Goal: Task Accomplishment & Management: Manage account settings

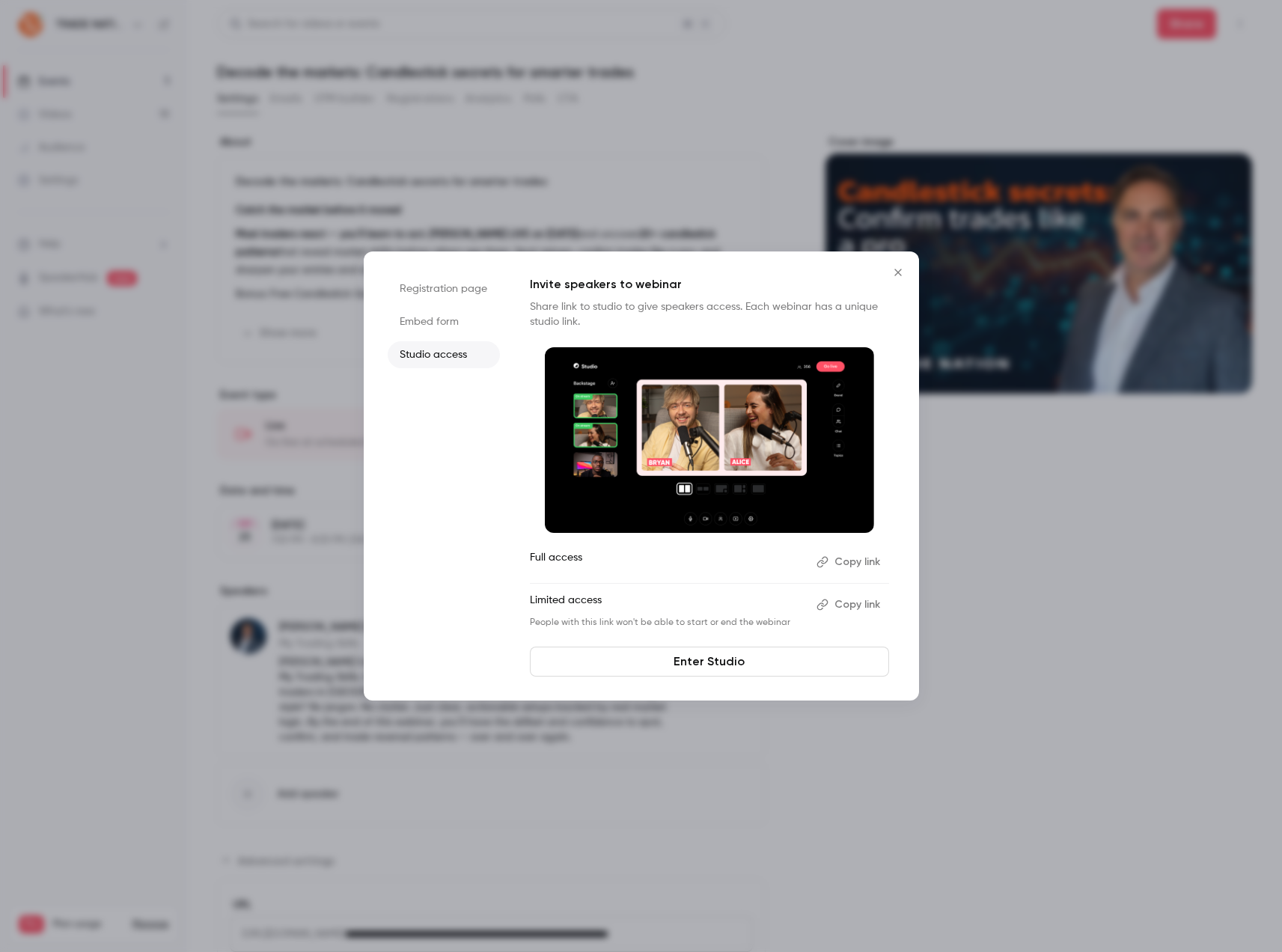
click at [898, 274] on icon "Close" at bounding box center [898, 273] width 18 height 12
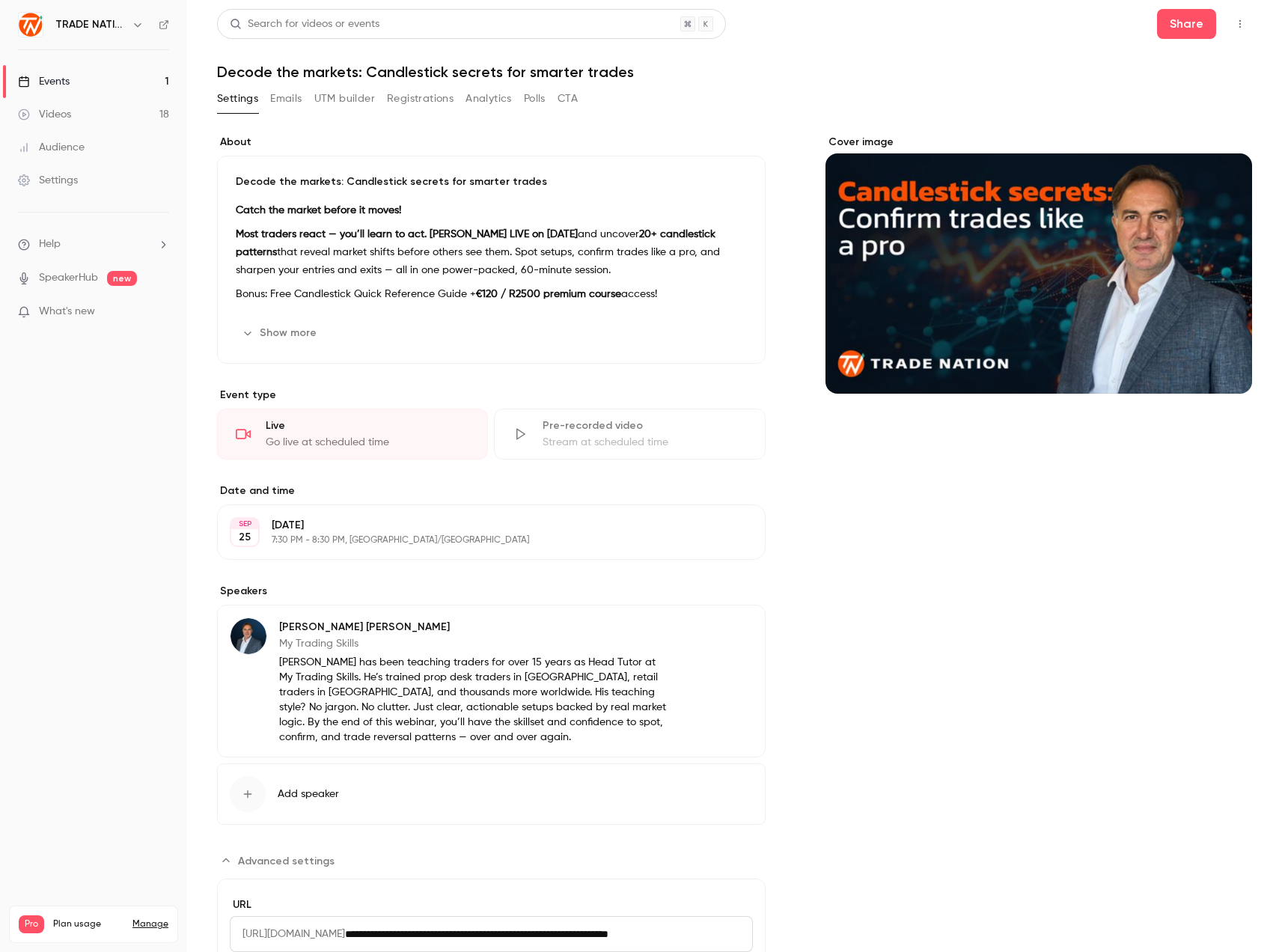
click at [261, 94] on div "Settings Emails UTM builder Registrations Analytics Polls CTA" at bounding box center [397, 99] width 361 height 24
click at [290, 94] on button "Emails" at bounding box center [285, 99] width 31 height 24
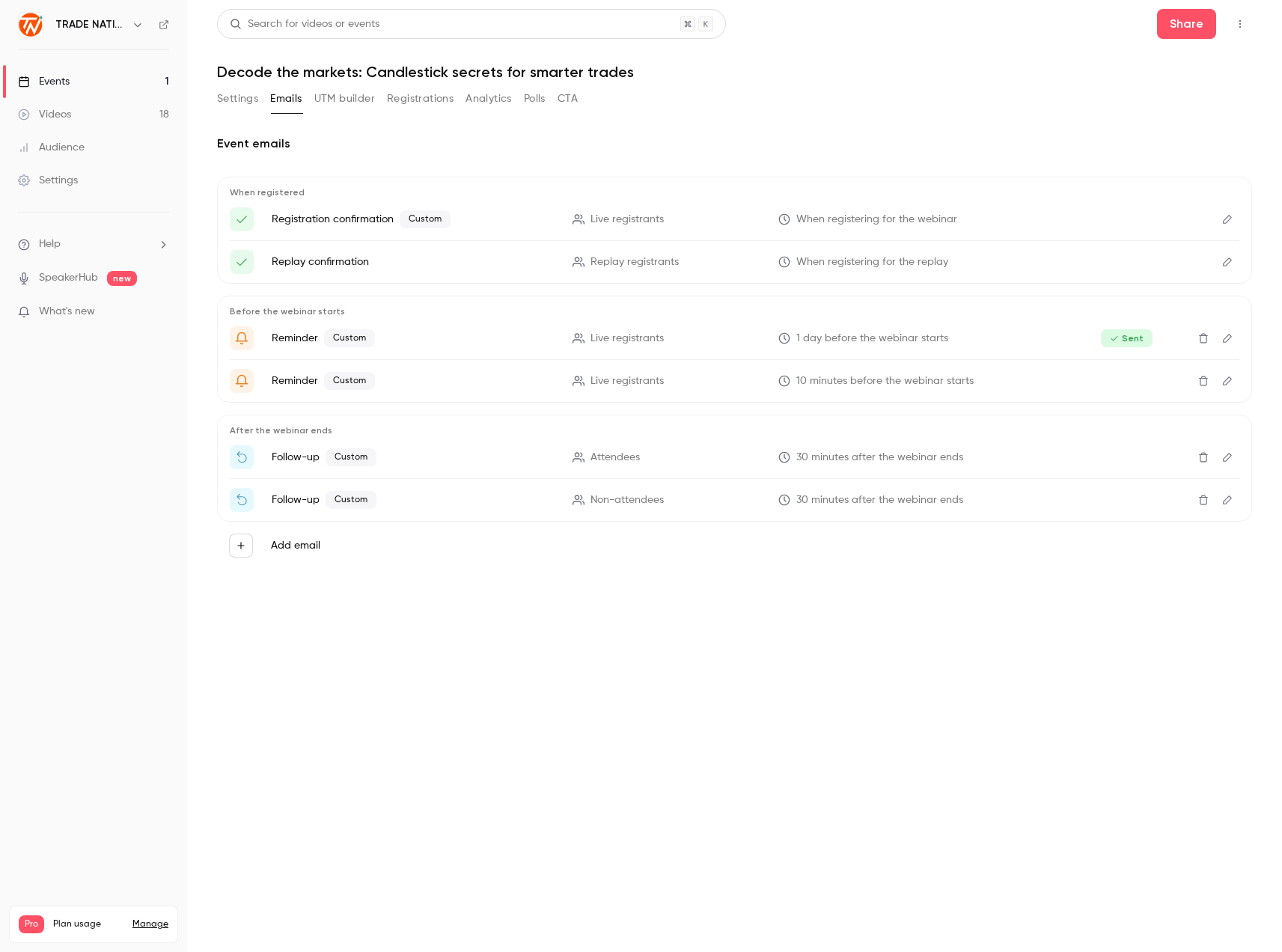
click at [1222, 377] on icon "Edit" at bounding box center [1228, 381] width 12 height 10
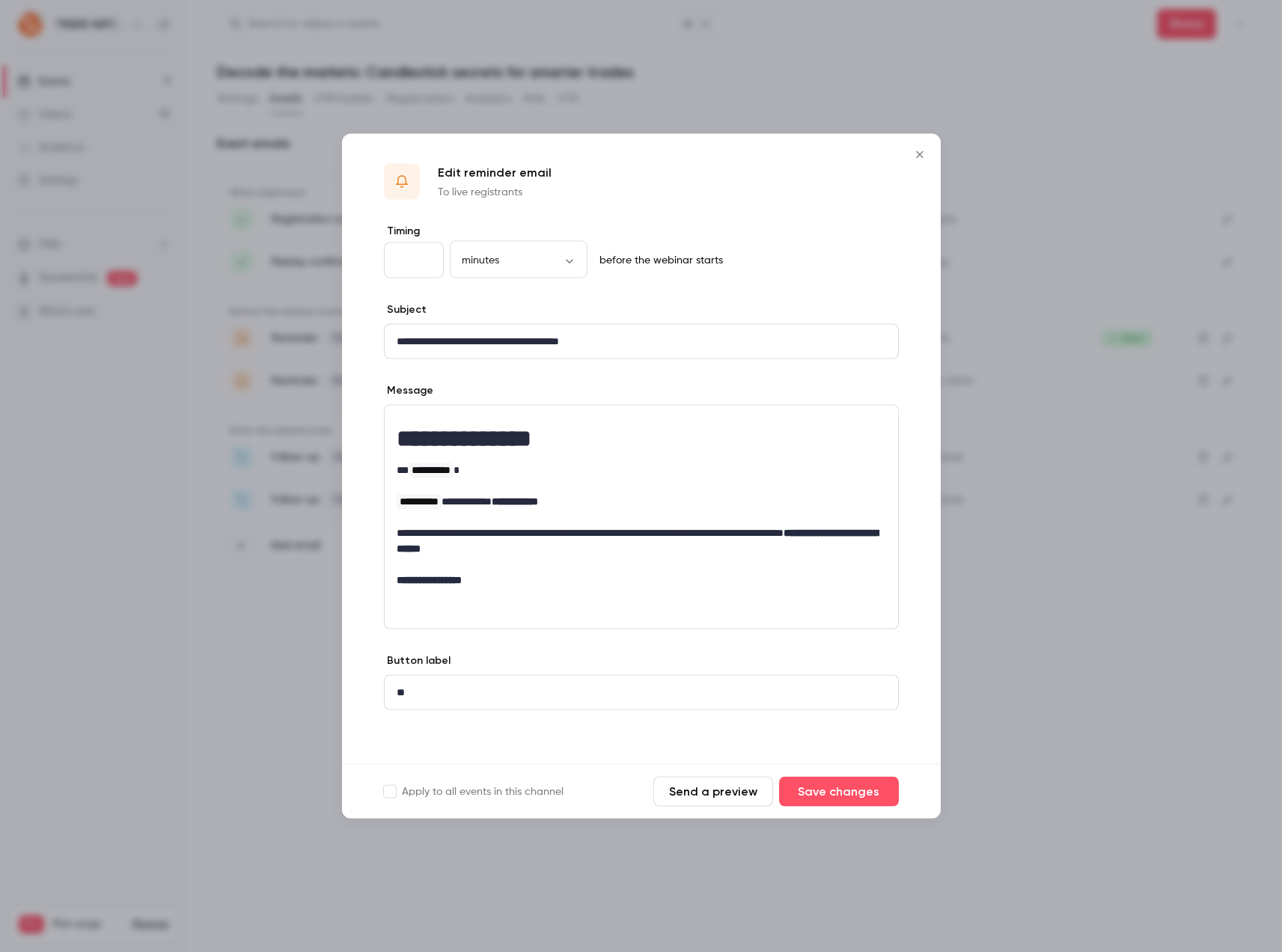
click at [921, 152] on icon "Close" at bounding box center [920, 155] width 7 height 7
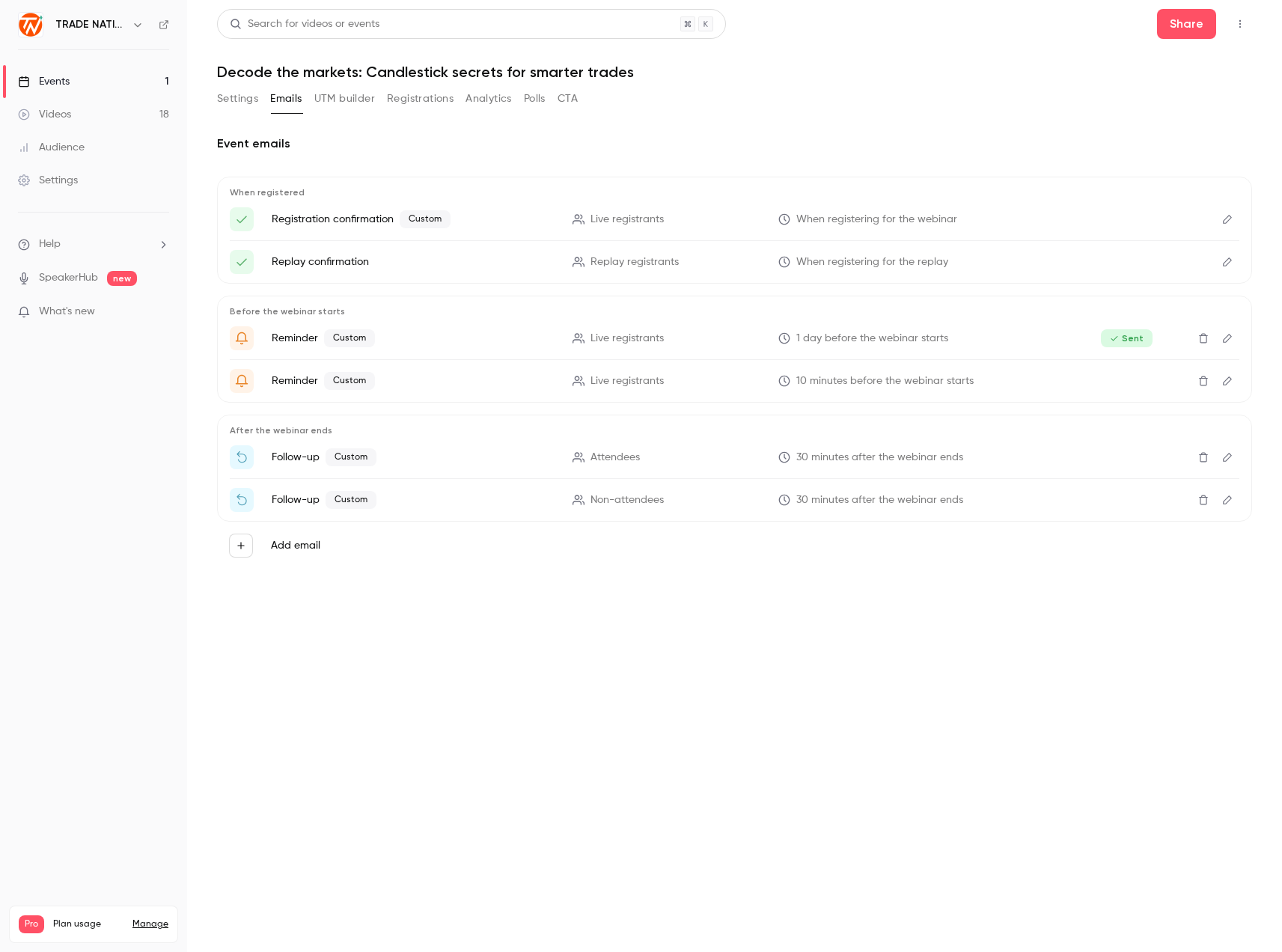
click at [1222, 449] on button "Edit" at bounding box center [1227, 457] width 24 height 24
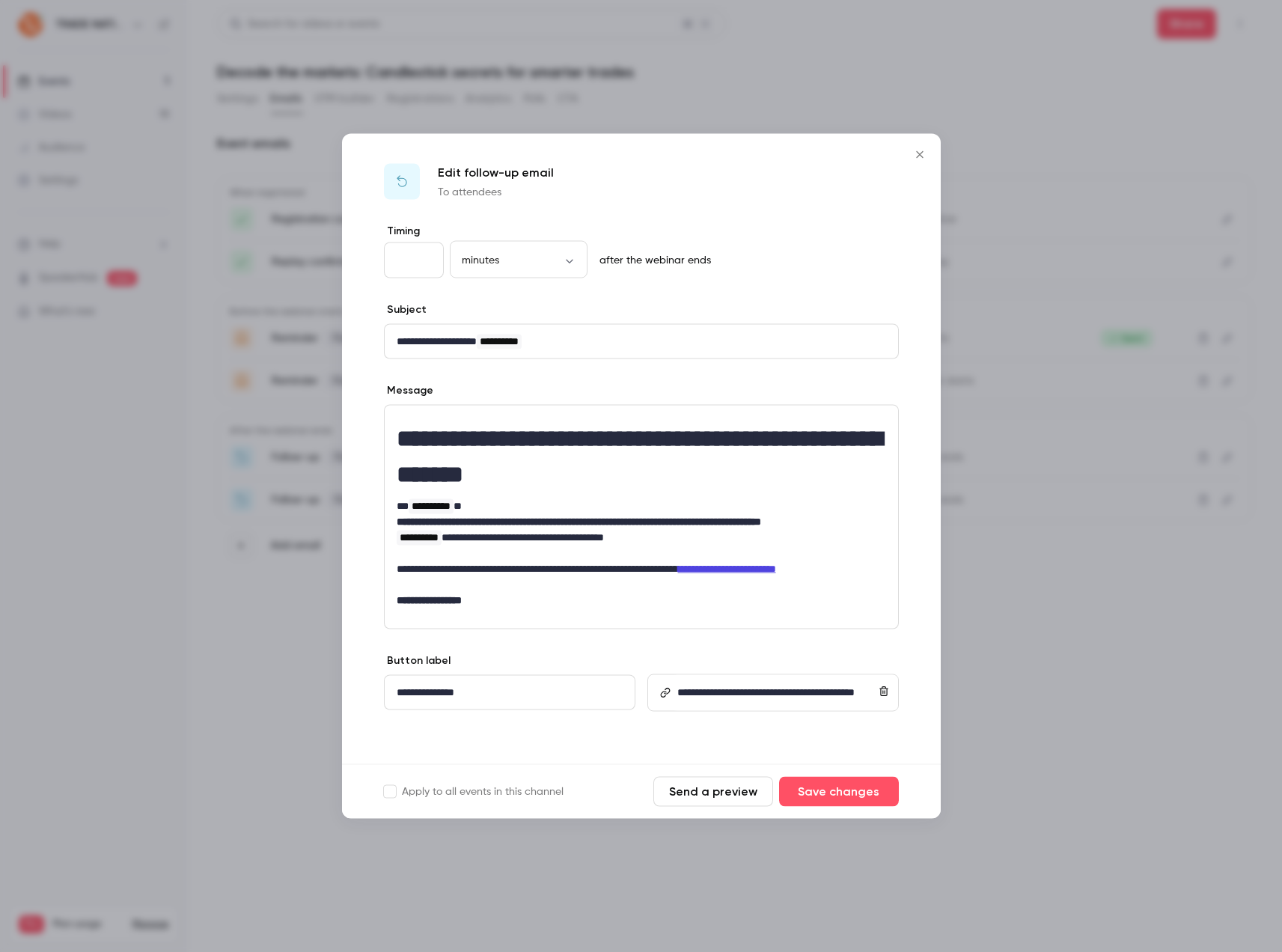
click at [922, 155] on icon "Close" at bounding box center [920, 155] width 18 height 12
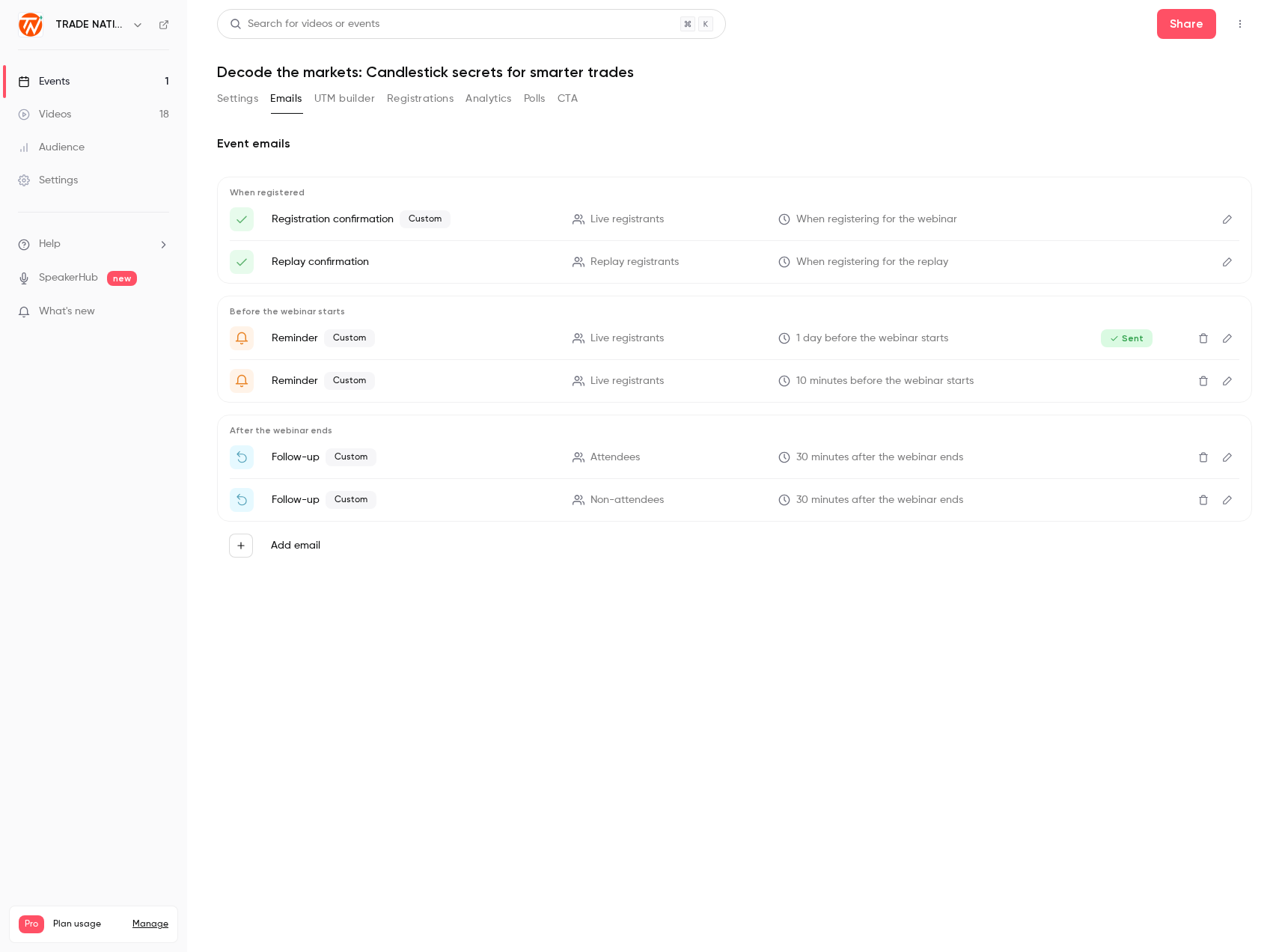
click at [1226, 496] on icon "Edit" at bounding box center [1228, 500] width 12 height 10
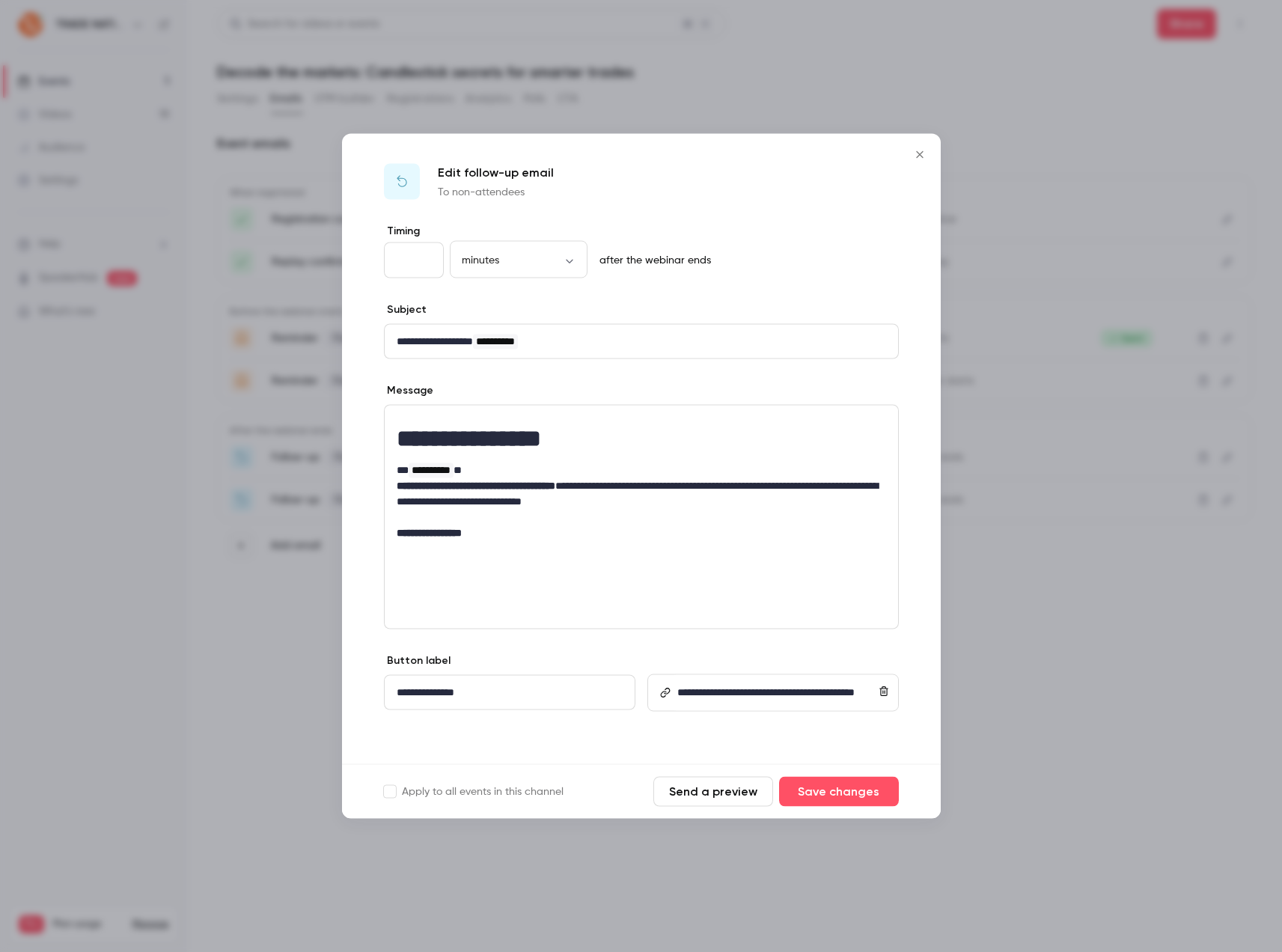
click at [915, 152] on icon "Close" at bounding box center [920, 155] width 18 height 12
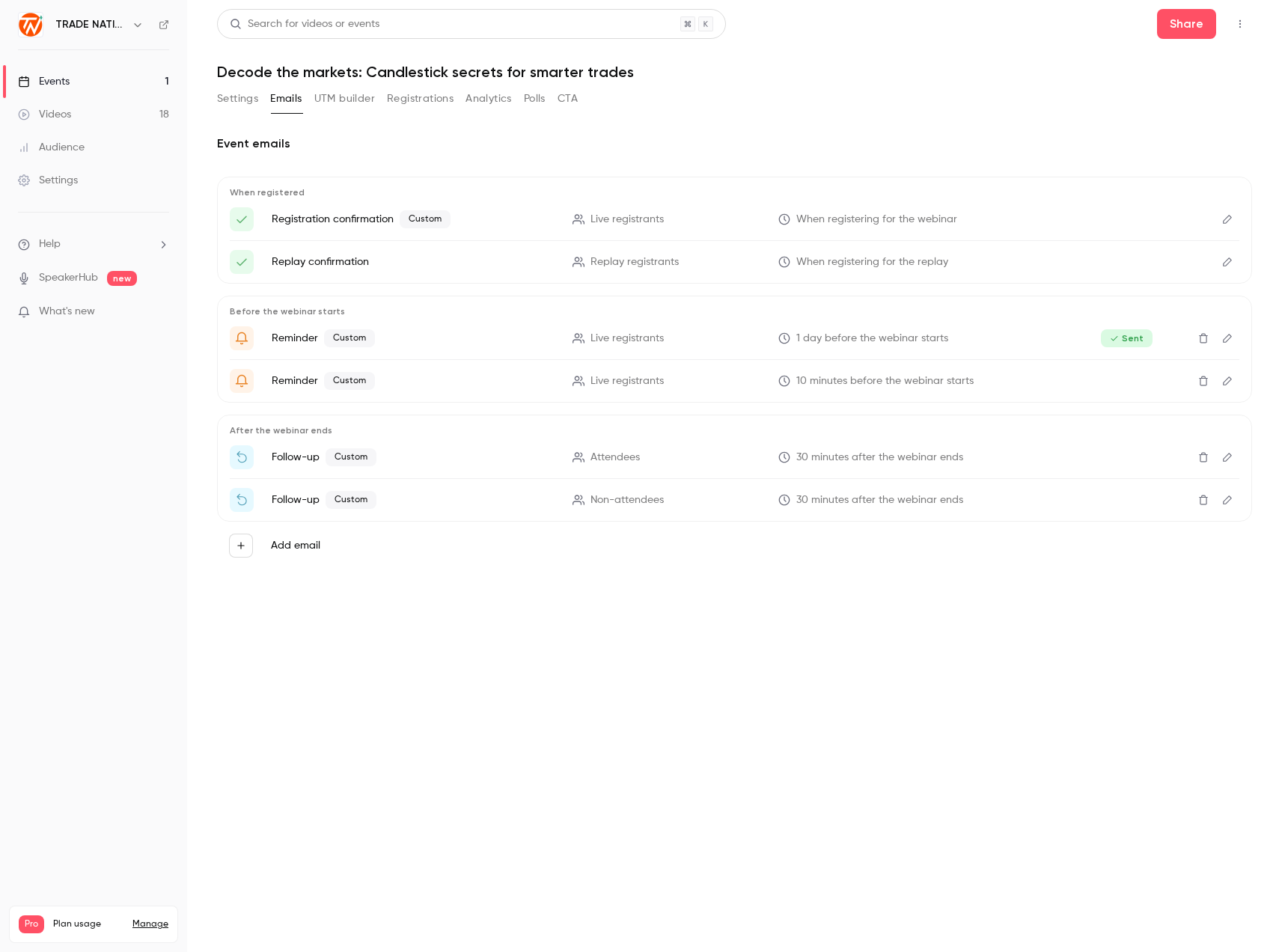
click at [852, 79] on h1 "Decode the markets: Candlestick secrets for smarter trades" at bounding box center [734, 71] width 1035 height 18
click at [419, 104] on button "Registrations" at bounding box center [420, 99] width 67 height 24
